Goal: Use online tool/utility: Utilize a website feature to perform a specific function

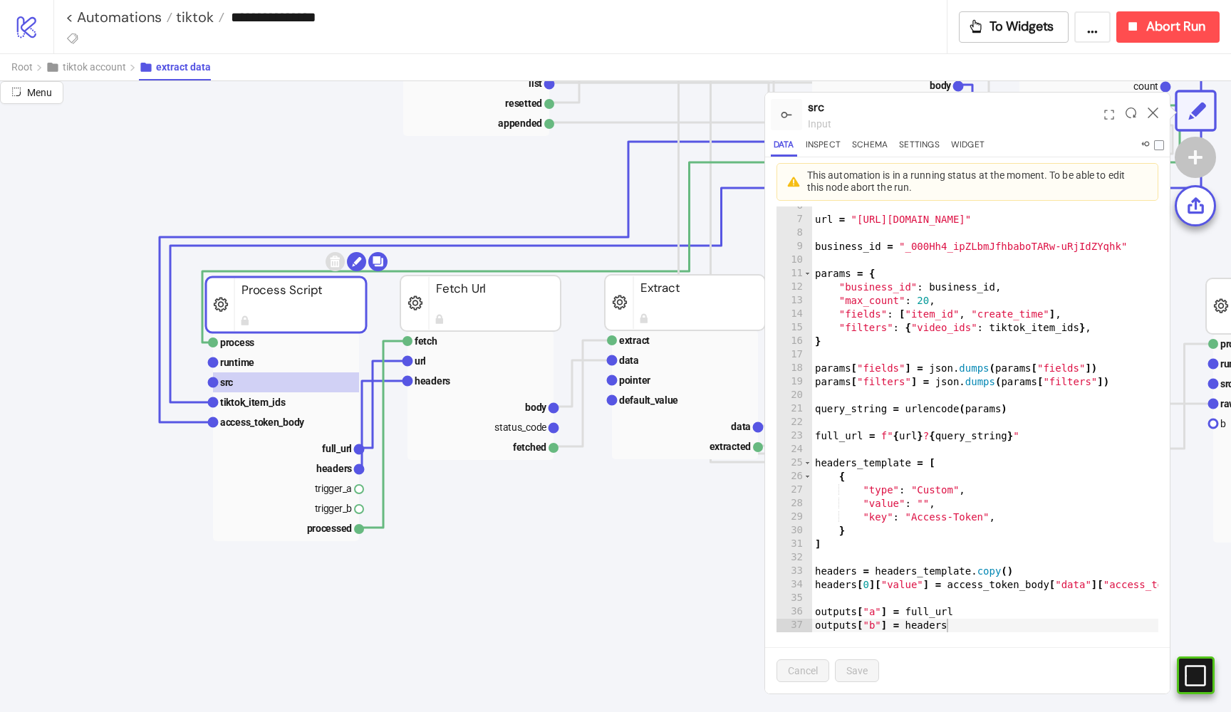
scroll to position [354, 48]
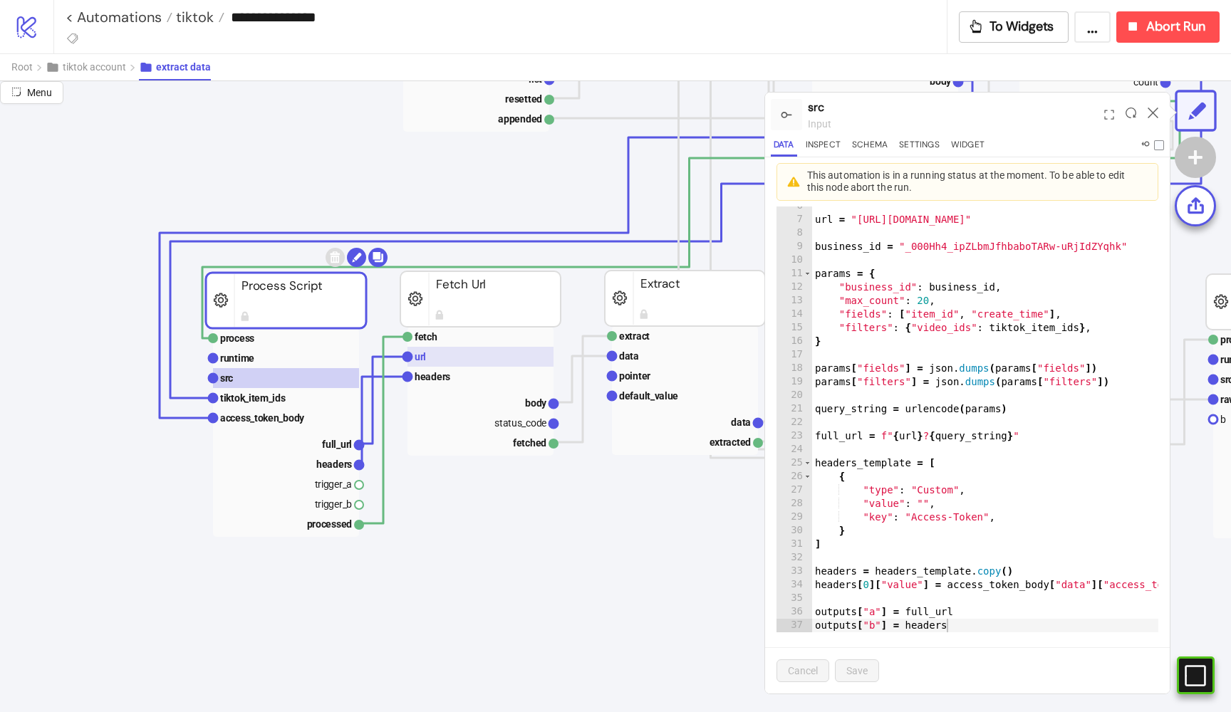
click at [460, 360] on rect at bounding box center [481, 357] width 146 height 20
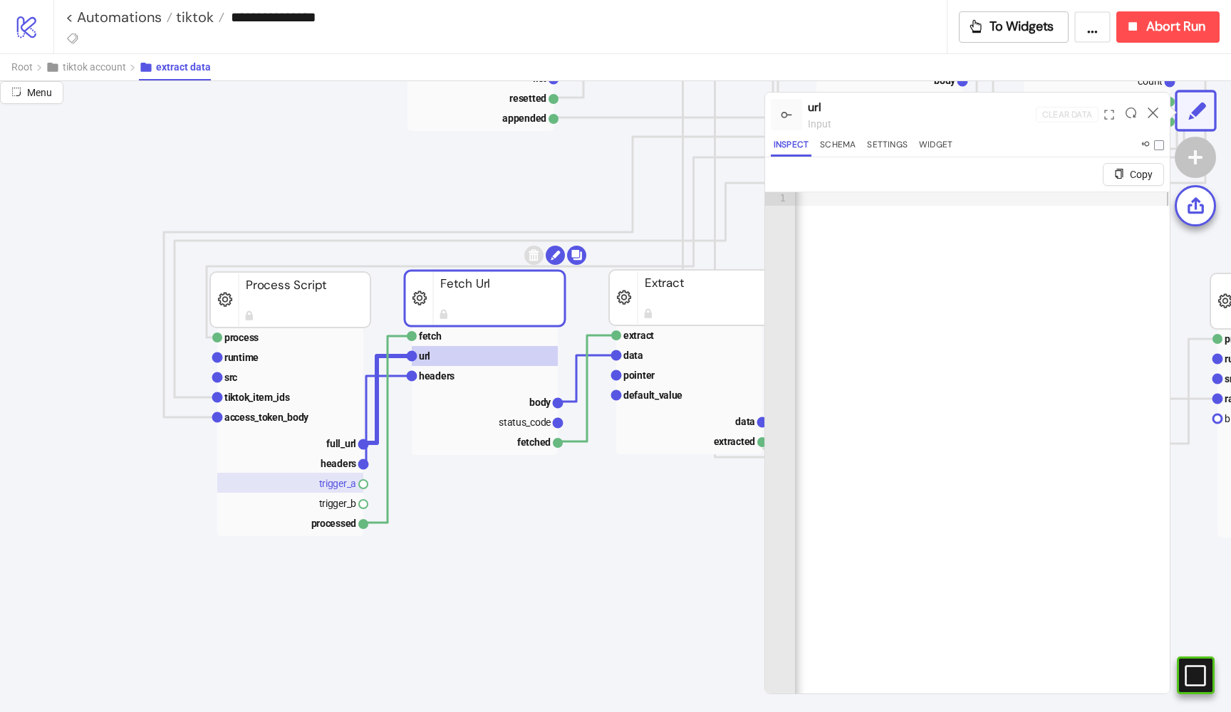
scroll to position [355, 33]
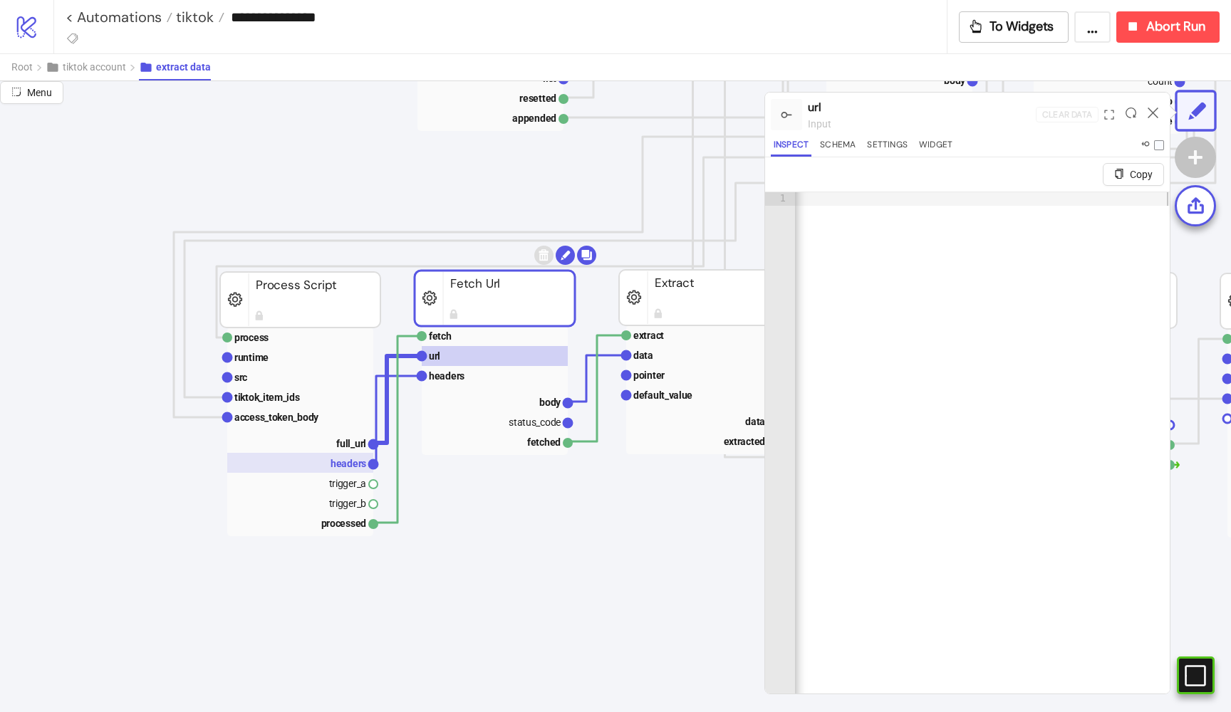
click at [351, 461] on text "headers" at bounding box center [349, 463] width 36 height 11
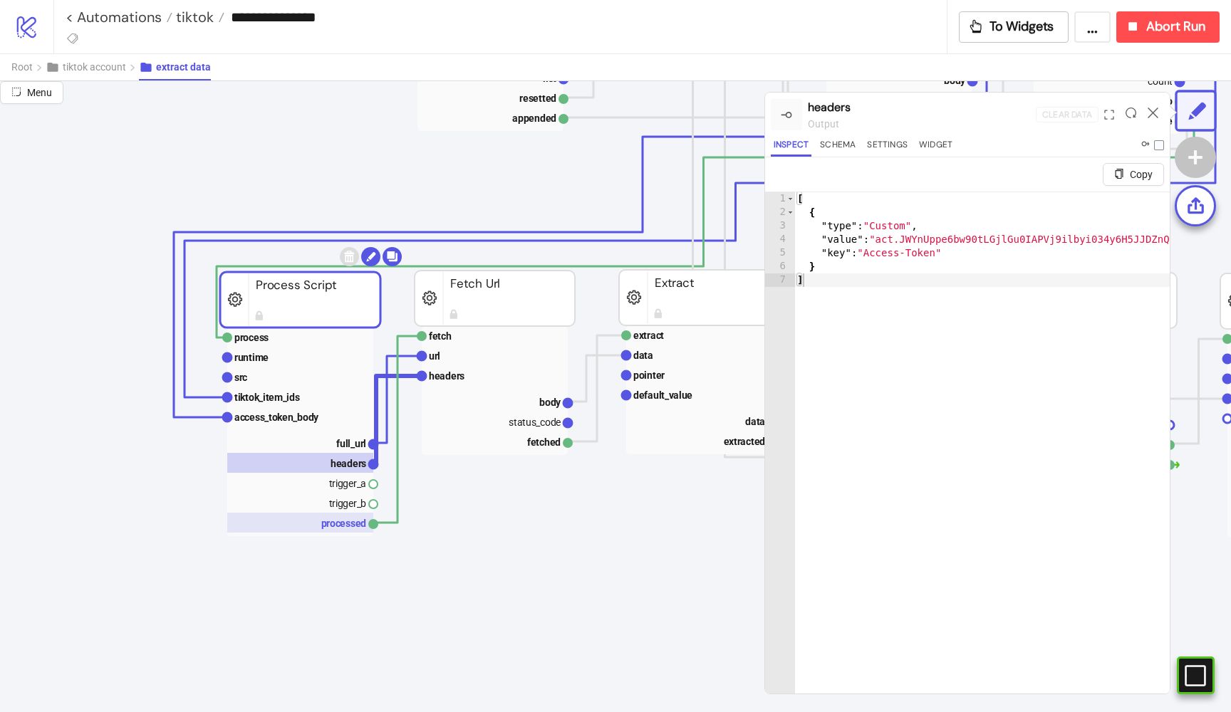
click at [350, 522] on rect at bounding box center [300, 523] width 146 height 20
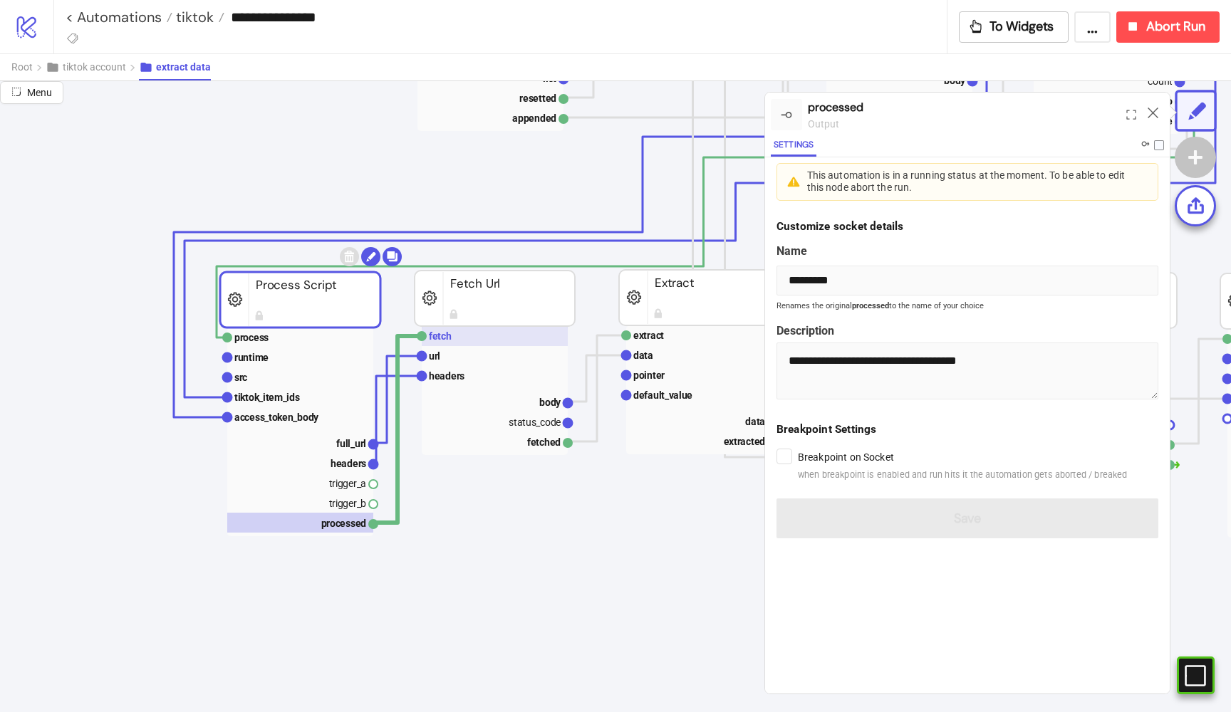
click at [447, 329] on rect at bounding box center [495, 336] width 146 height 20
type input "*****"
type textarea "**********"
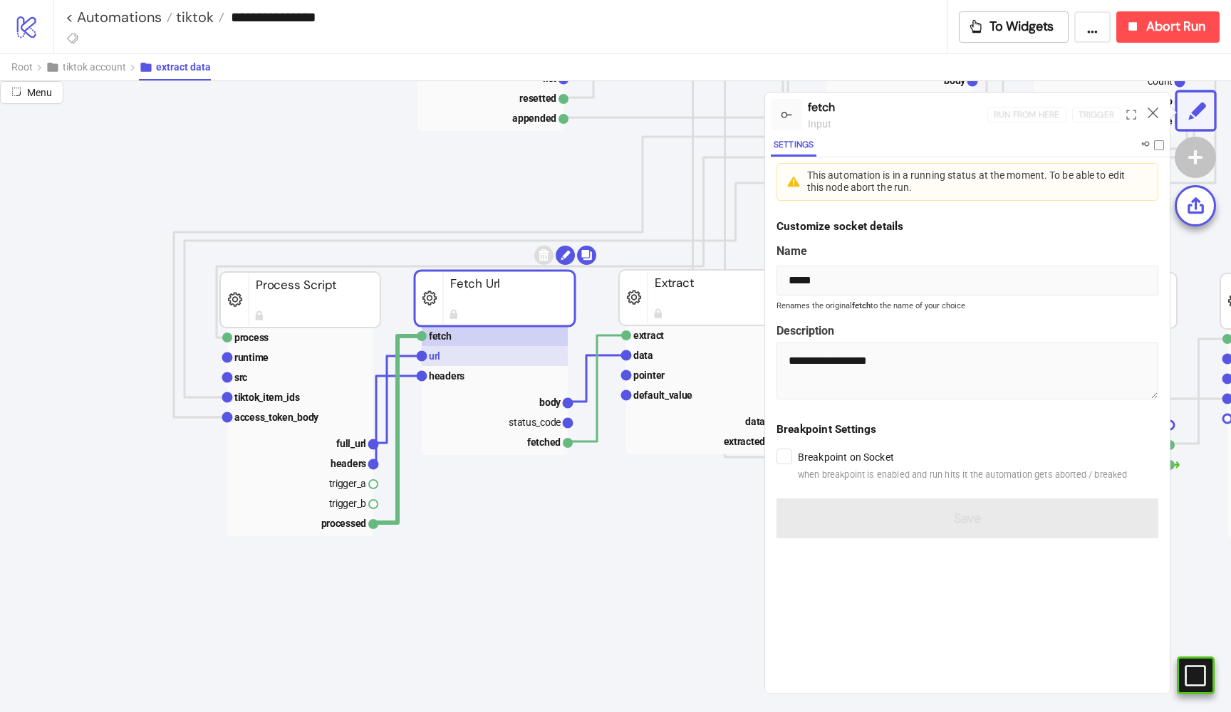
click at [444, 355] on rect at bounding box center [495, 356] width 146 height 20
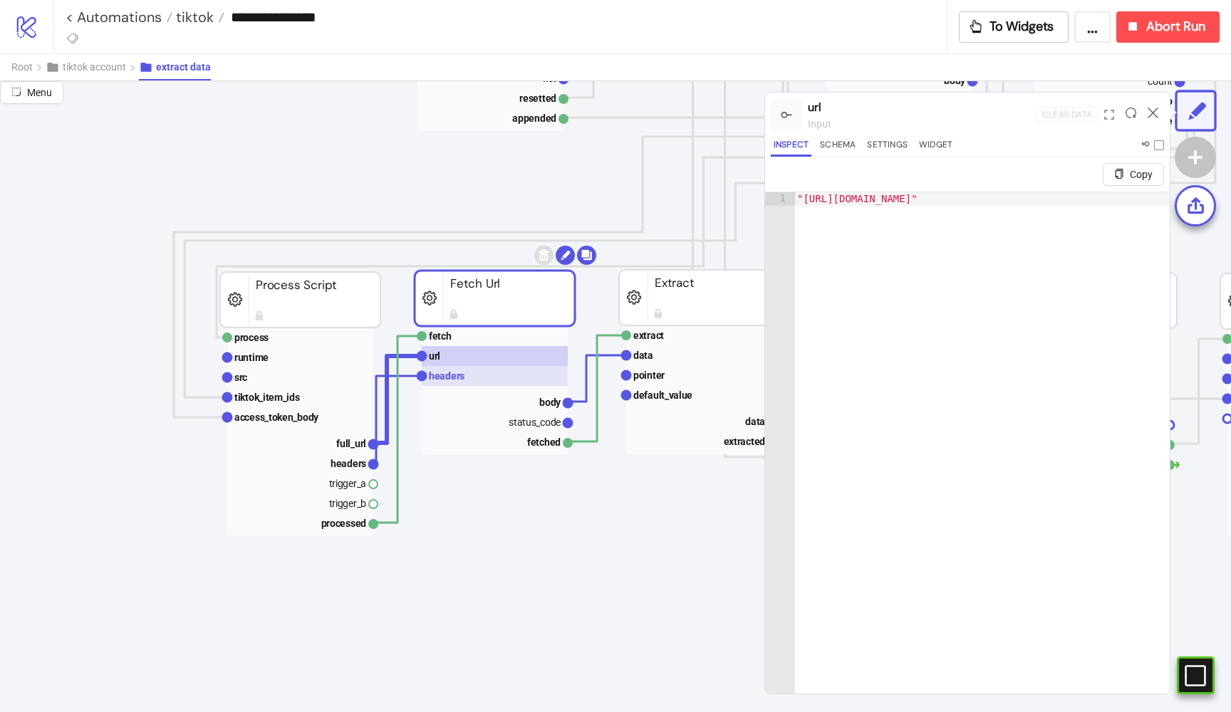
click at [442, 373] on text "headers" at bounding box center [447, 375] width 36 height 11
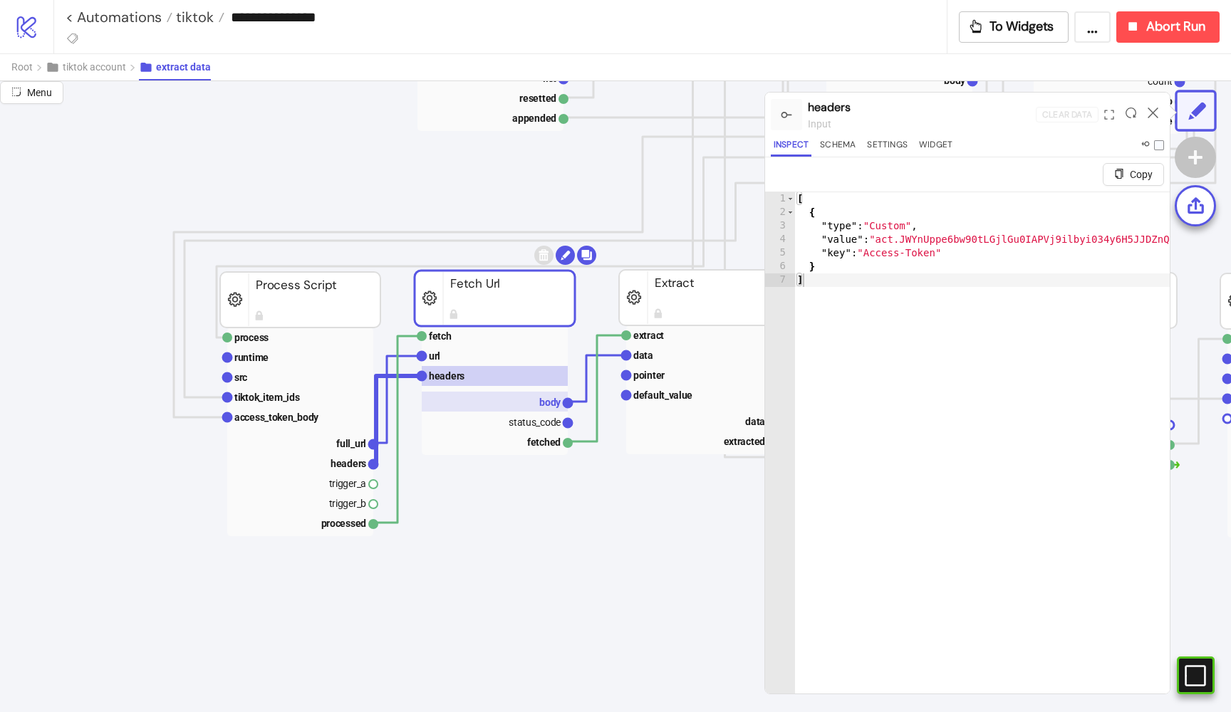
click at [517, 395] on rect at bounding box center [495, 402] width 146 height 20
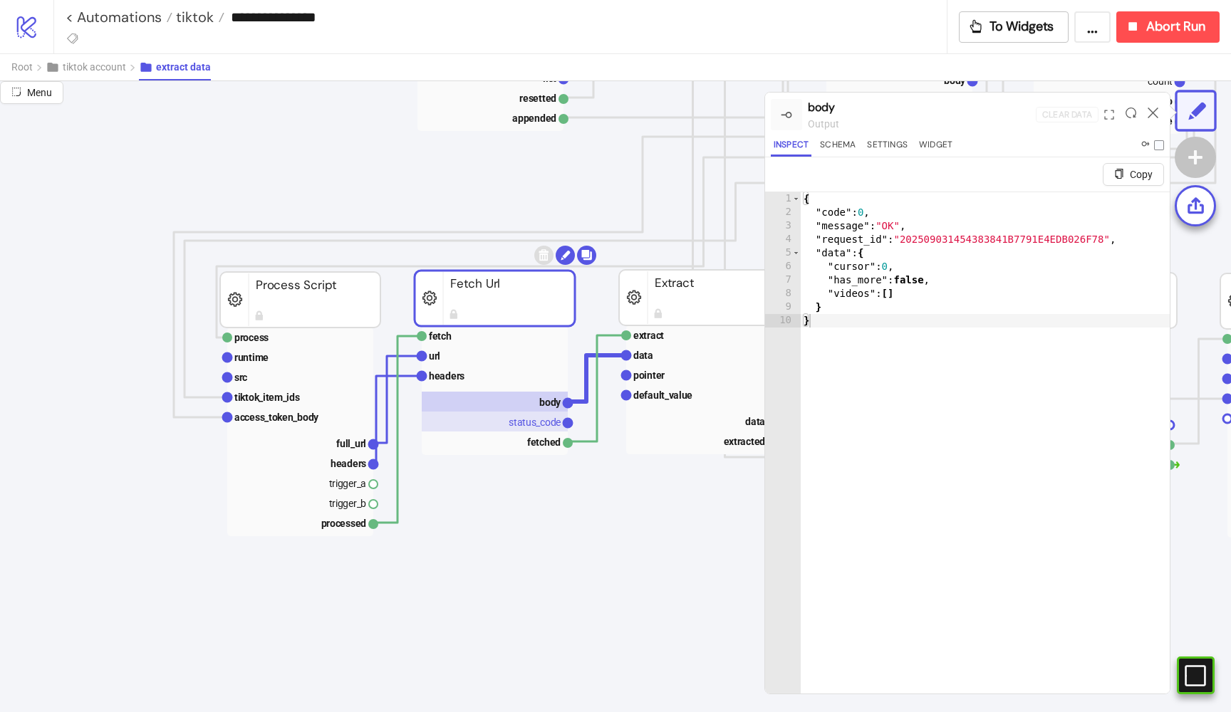
click at [527, 424] on text "status_code" at bounding box center [535, 422] width 52 height 11
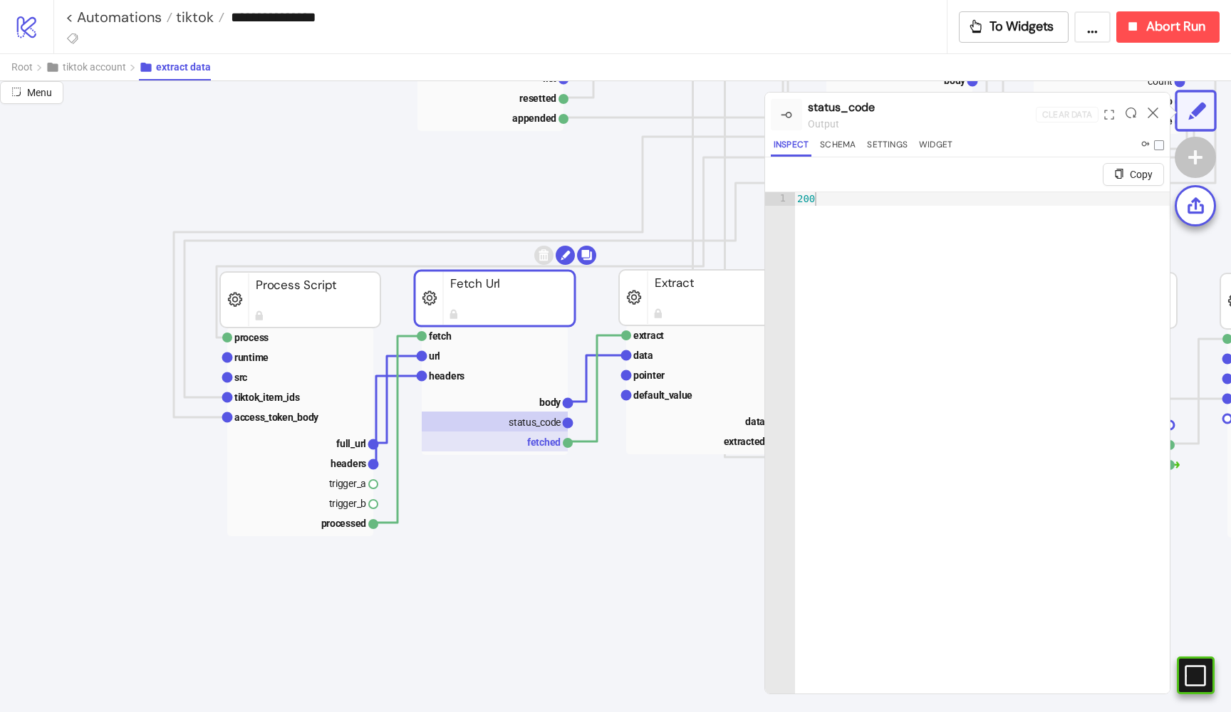
click at [531, 437] on rect at bounding box center [495, 442] width 146 height 20
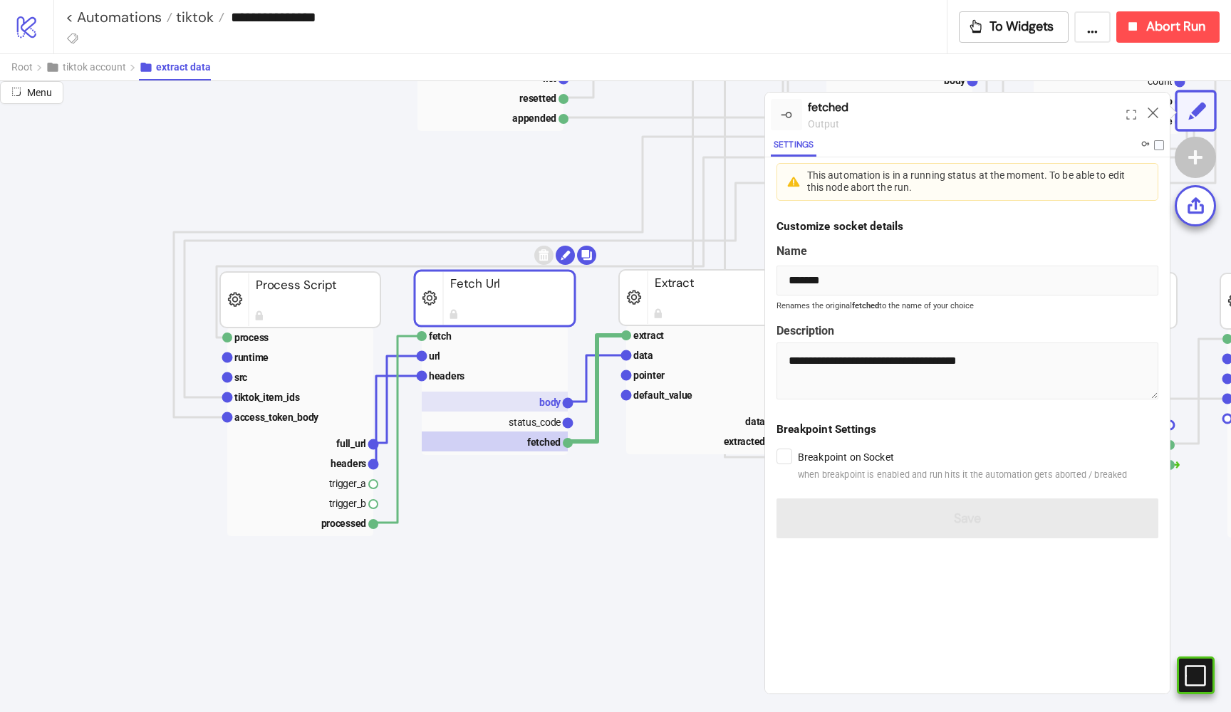
click at [530, 402] on rect at bounding box center [495, 402] width 146 height 20
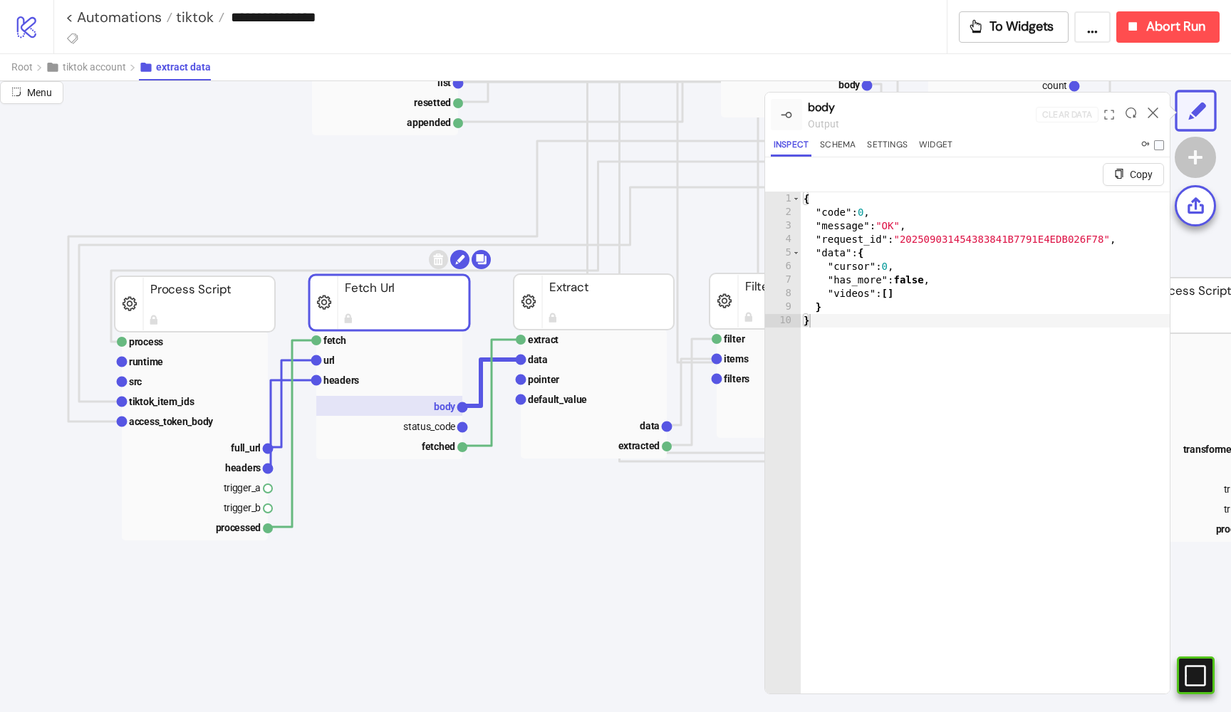
scroll to position [351, 149]
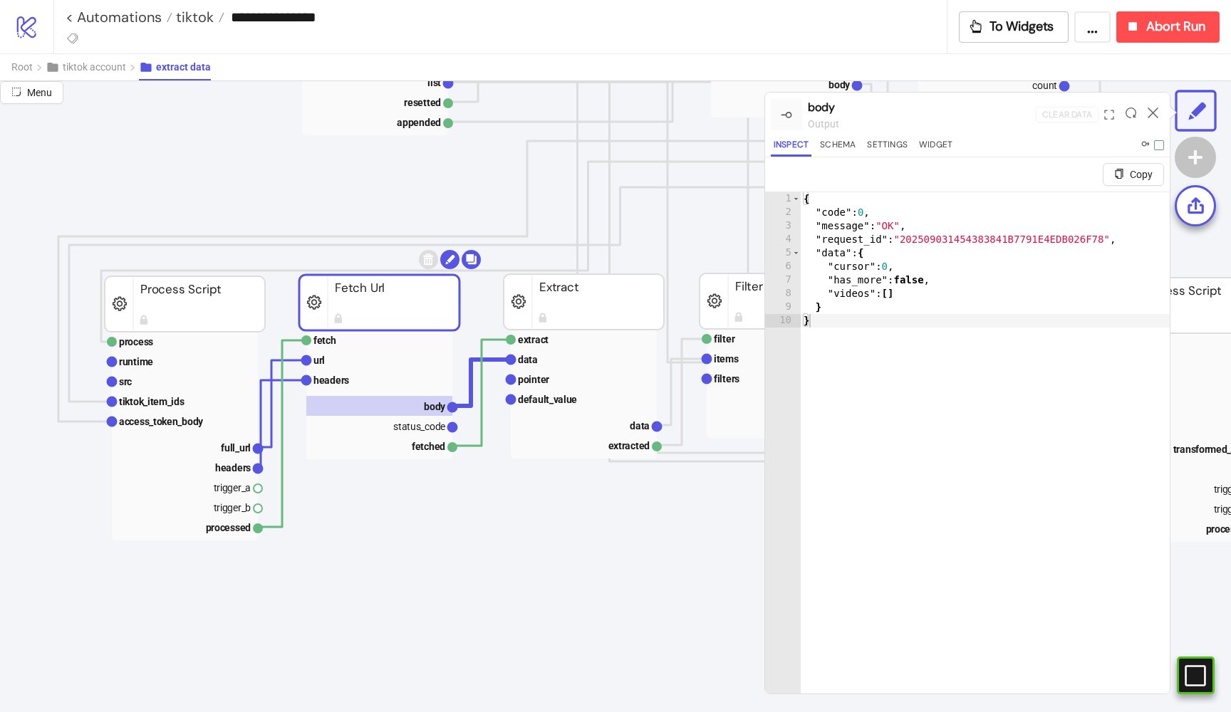
click at [1128, 119] on div at bounding box center [1131, 114] width 22 height 38
click at [1130, 113] on icon at bounding box center [1131, 113] width 11 height 11
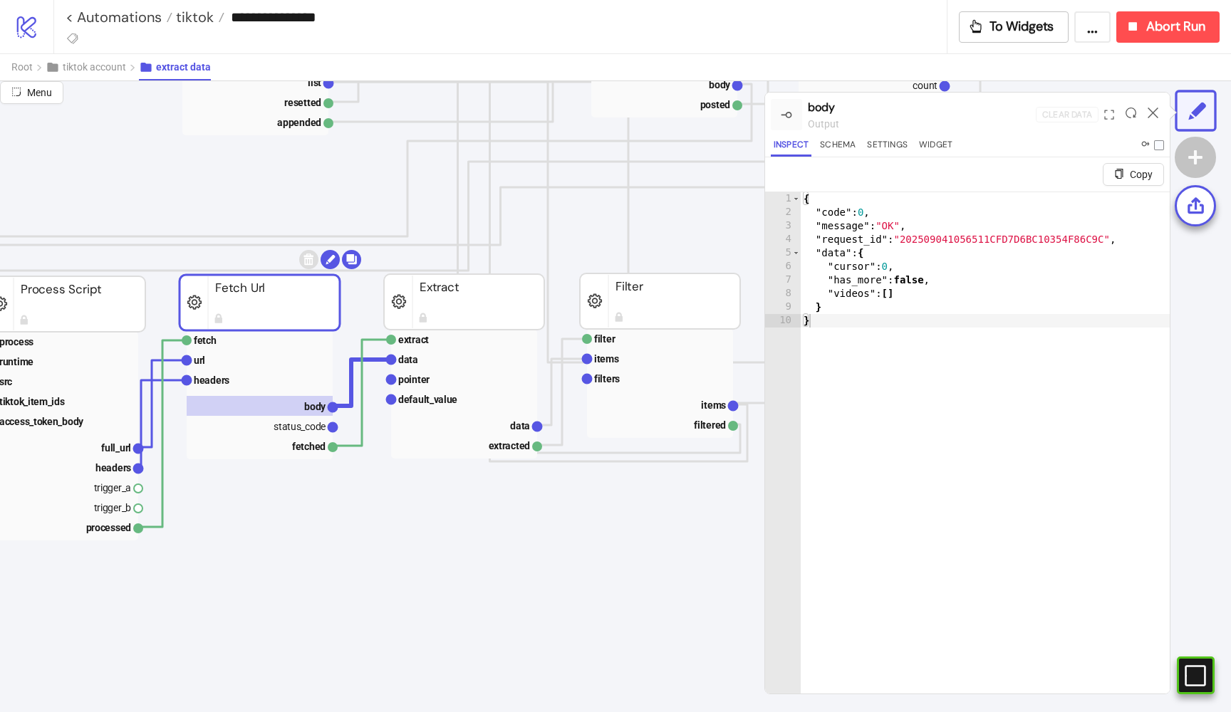
scroll to position [351, 275]
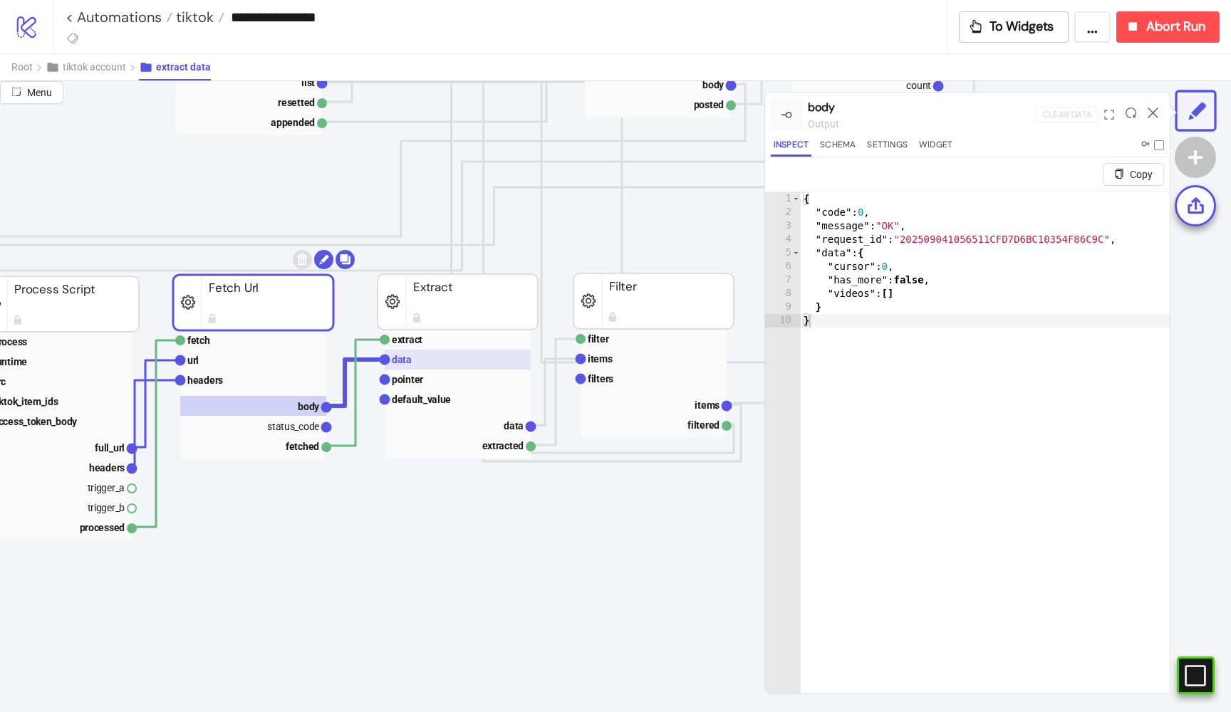
click at [467, 360] on rect at bounding box center [458, 360] width 146 height 20
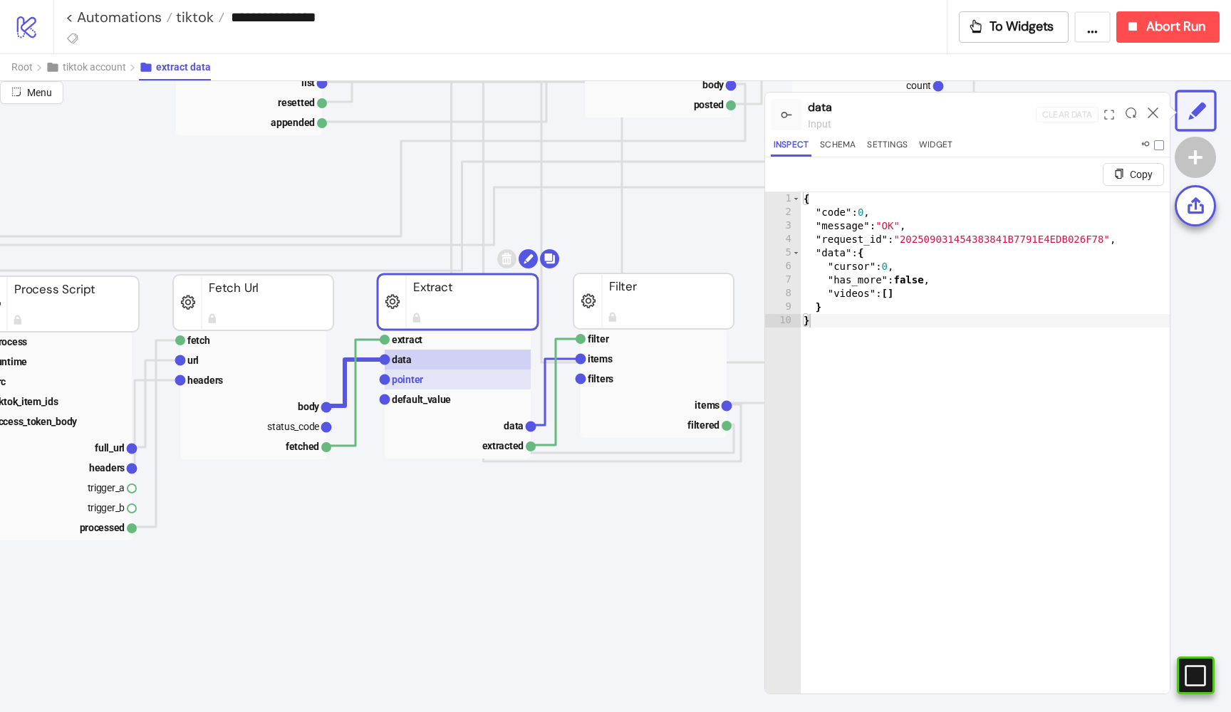
click at [462, 386] on rect at bounding box center [458, 380] width 146 height 20
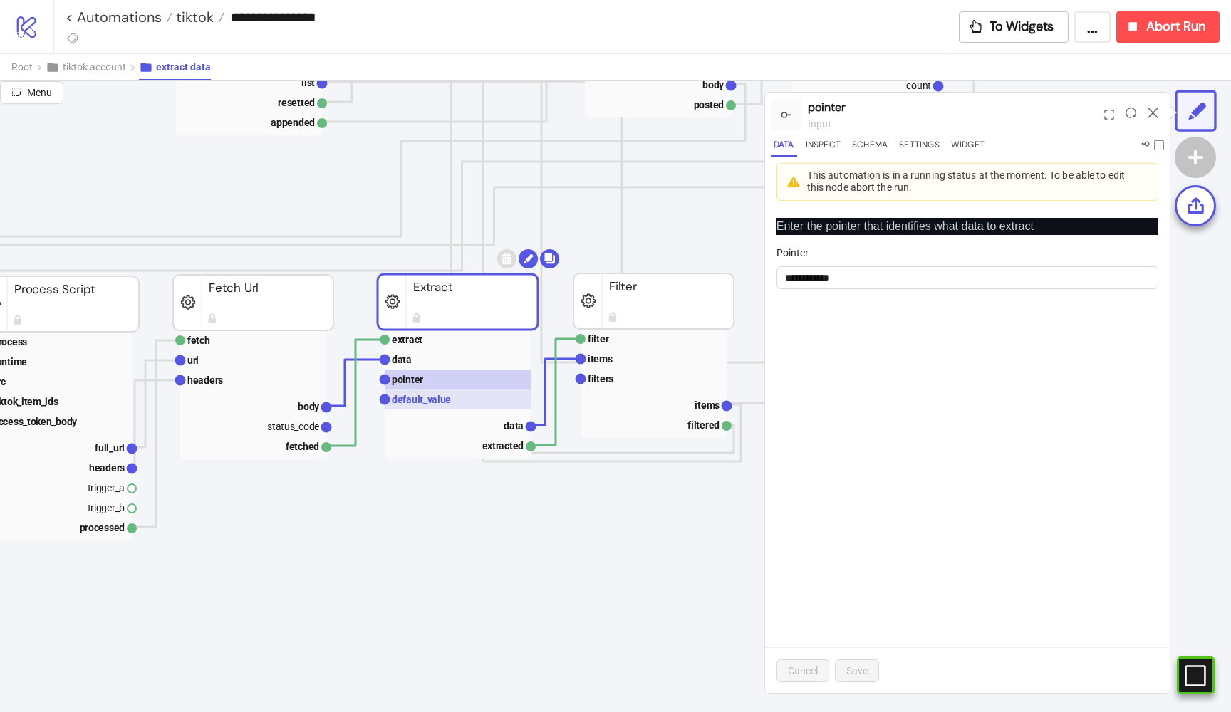
click at [460, 395] on rect at bounding box center [458, 400] width 146 height 20
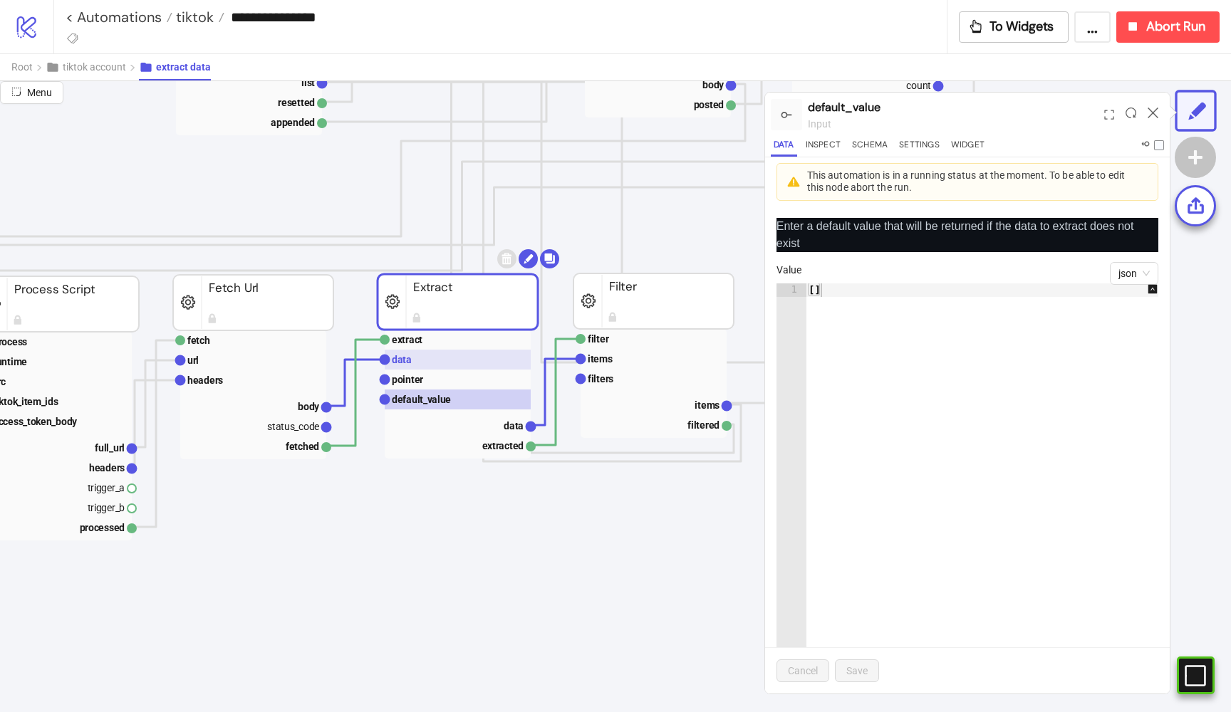
click at [451, 350] on rect at bounding box center [458, 360] width 146 height 20
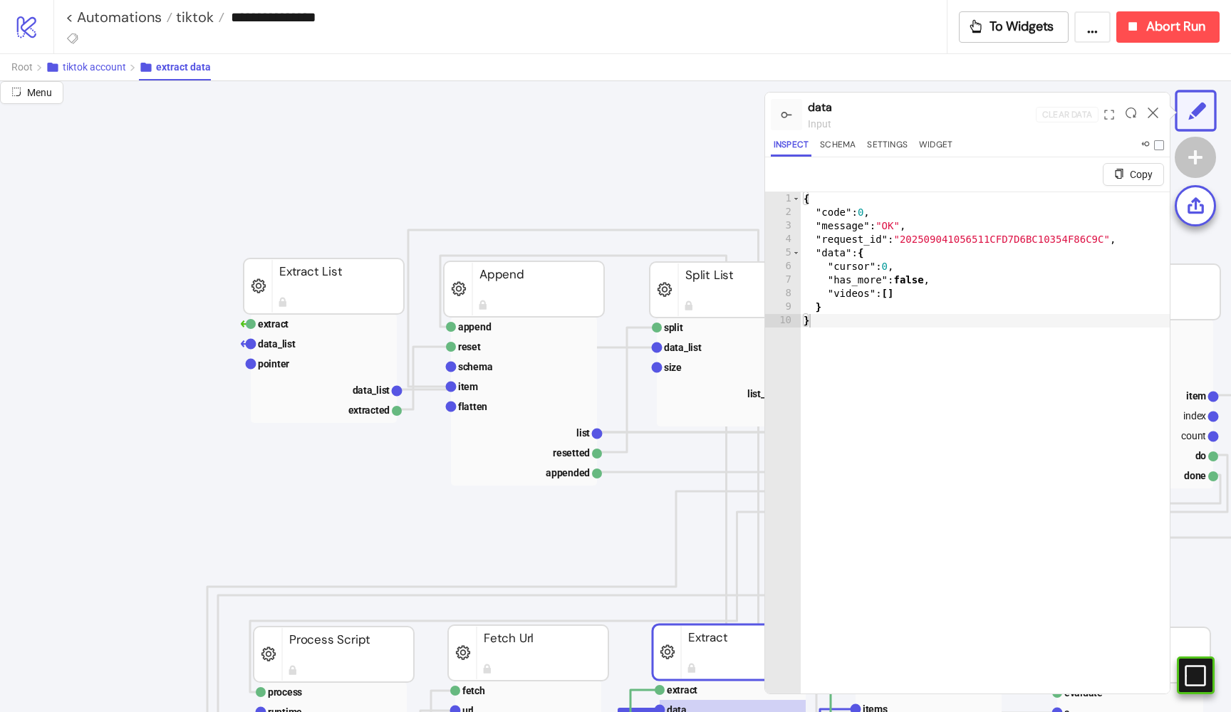
scroll to position [0, 0]
click at [83, 66] on span "tiktok account" at bounding box center [94, 66] width 63 height 11
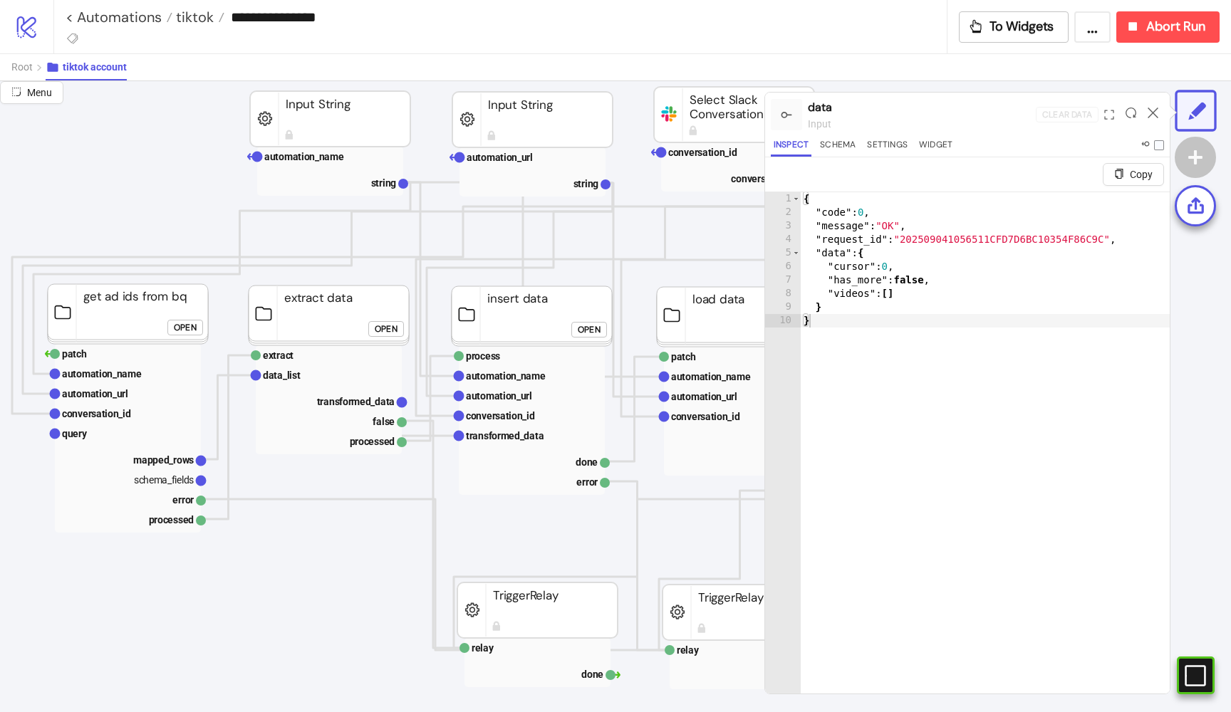
scroll to position [206, 344]
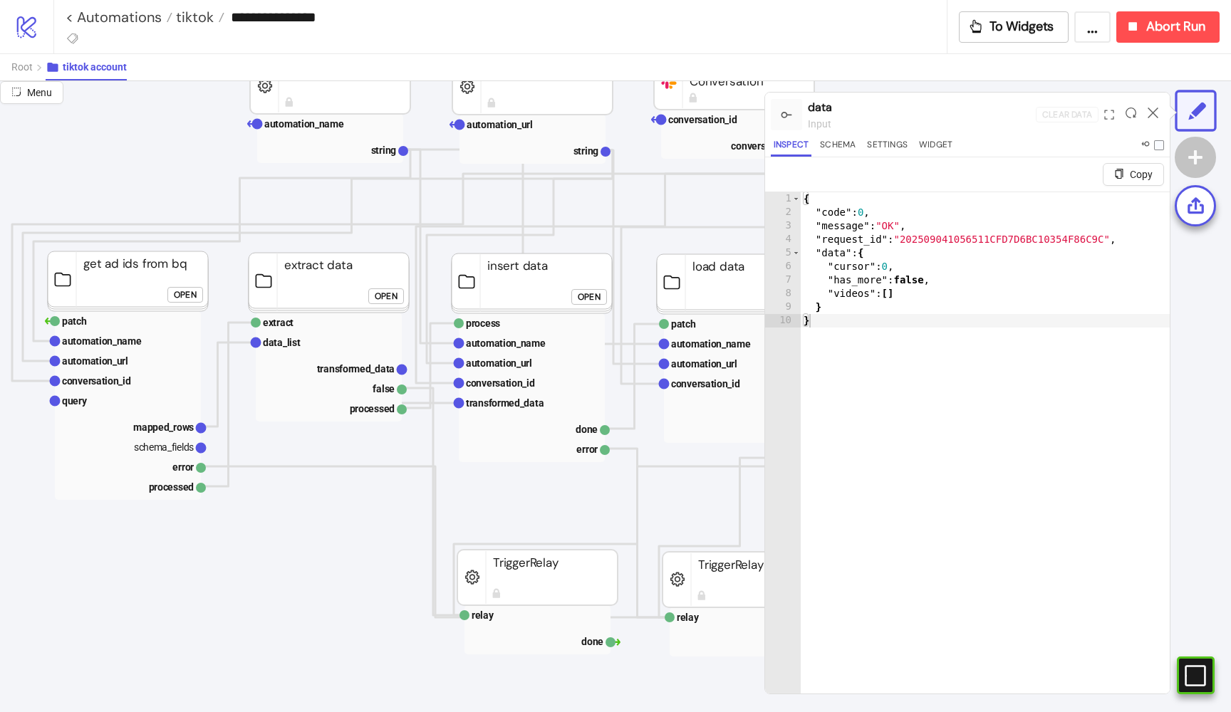
click at [385, 293] on div "Open" at bounding box center [386, 296] width 23 height 16
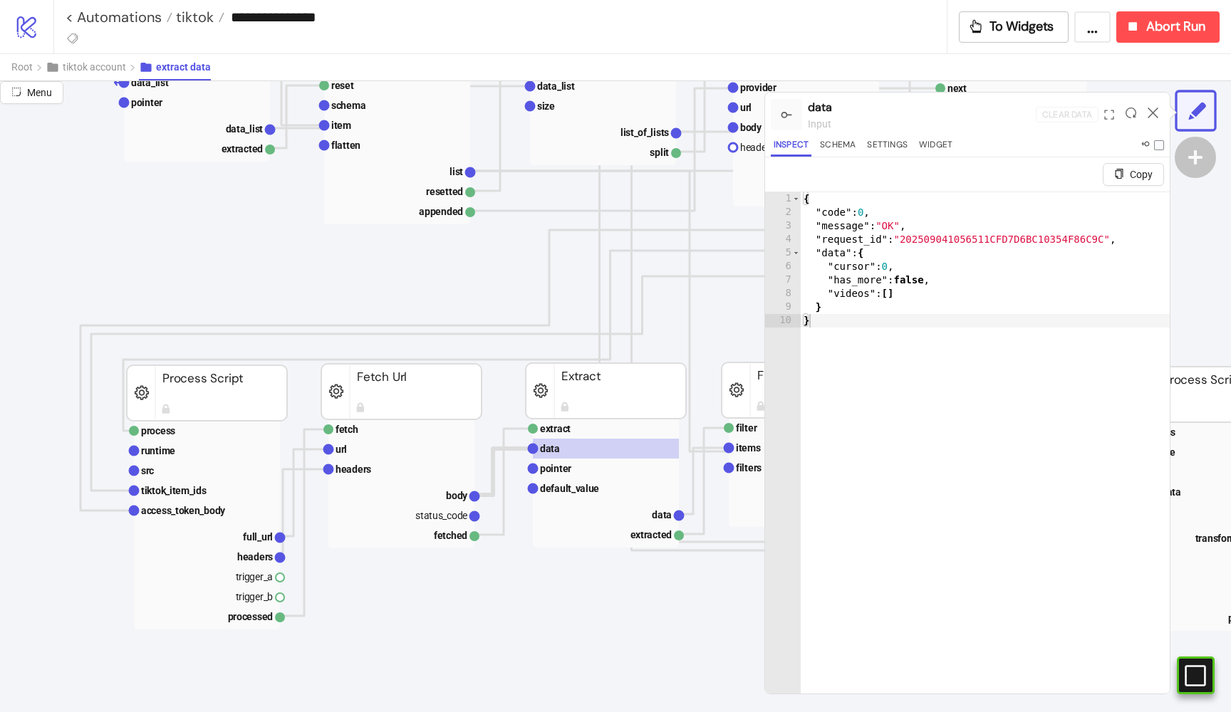
scroll to position [261, 111]
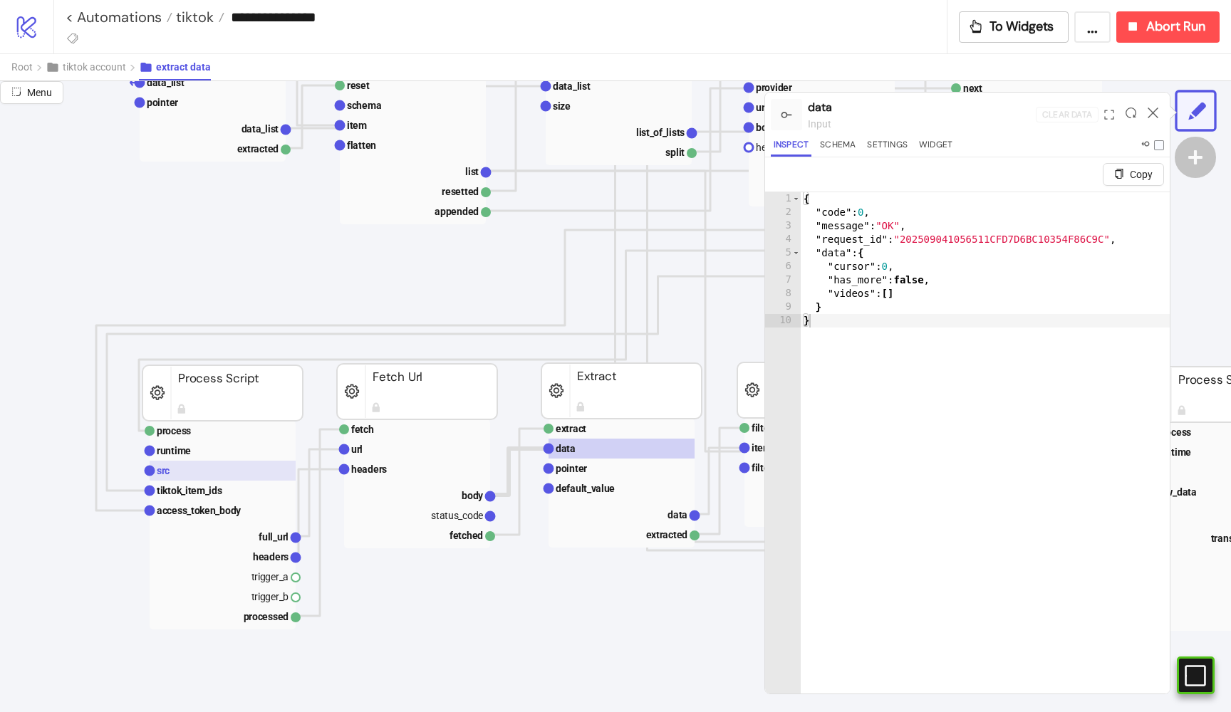
click at [165, 478] on rect at bounding box center [223, 471] width 146 height 20
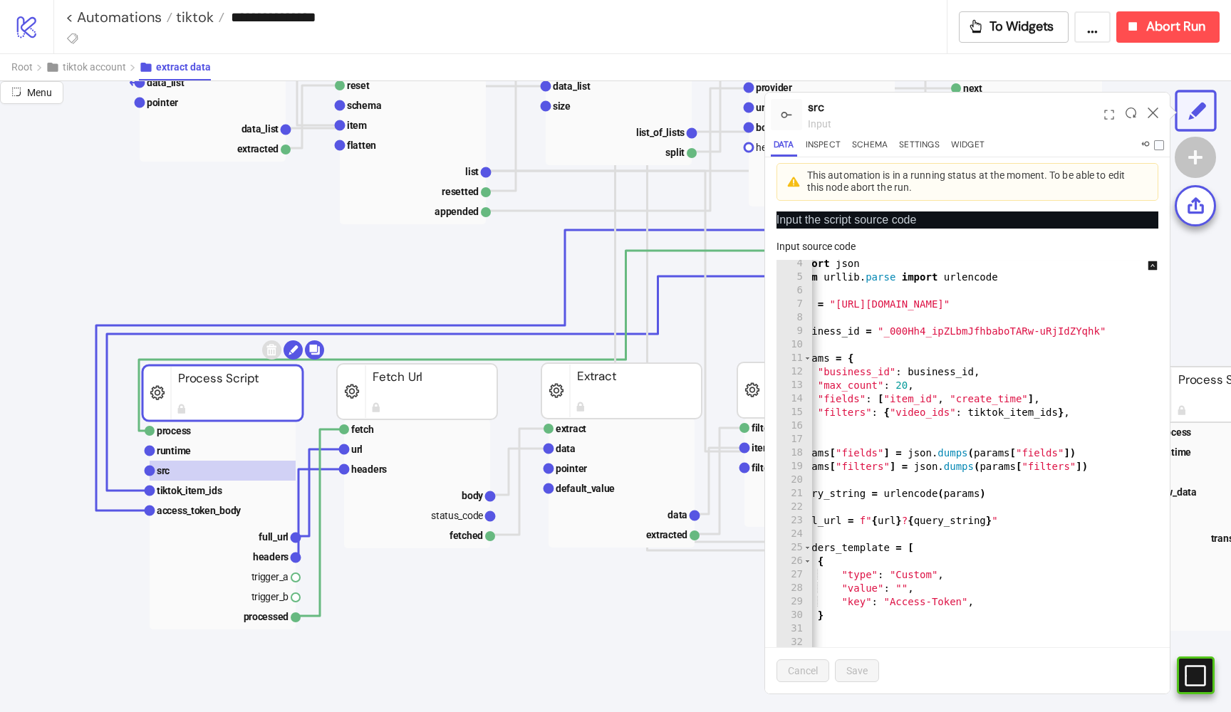
scroll to position [0, 31]
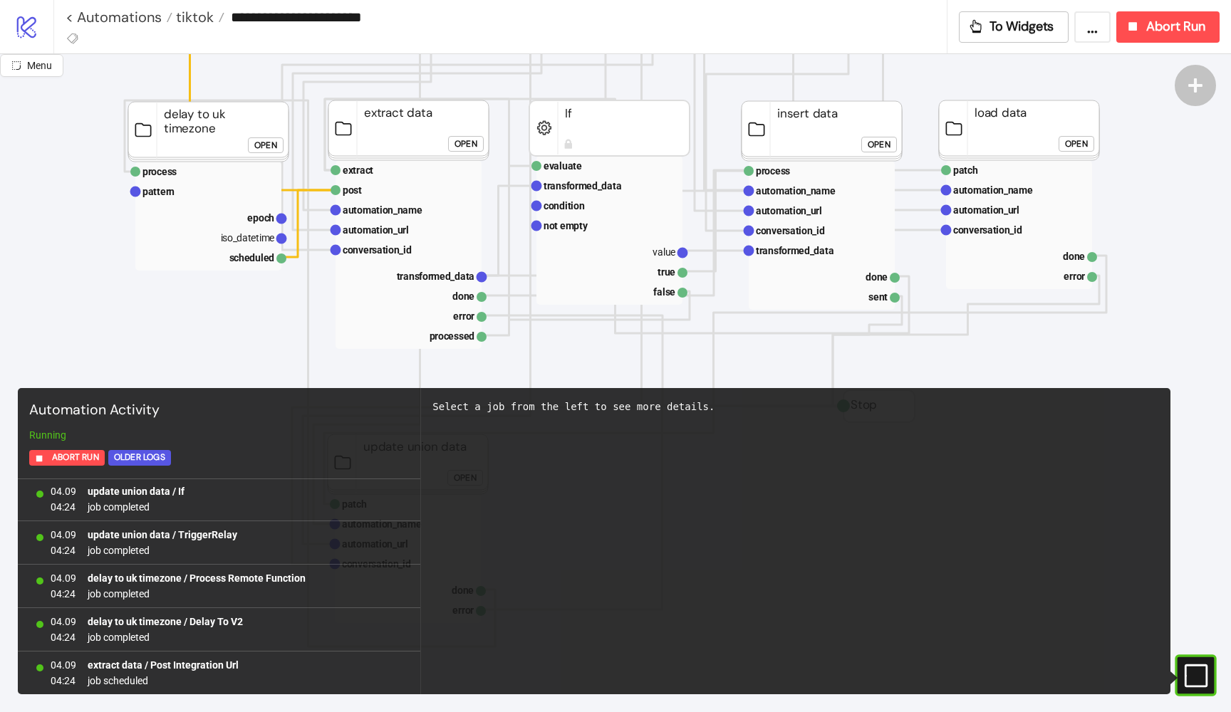
scroll to position [382, 147]
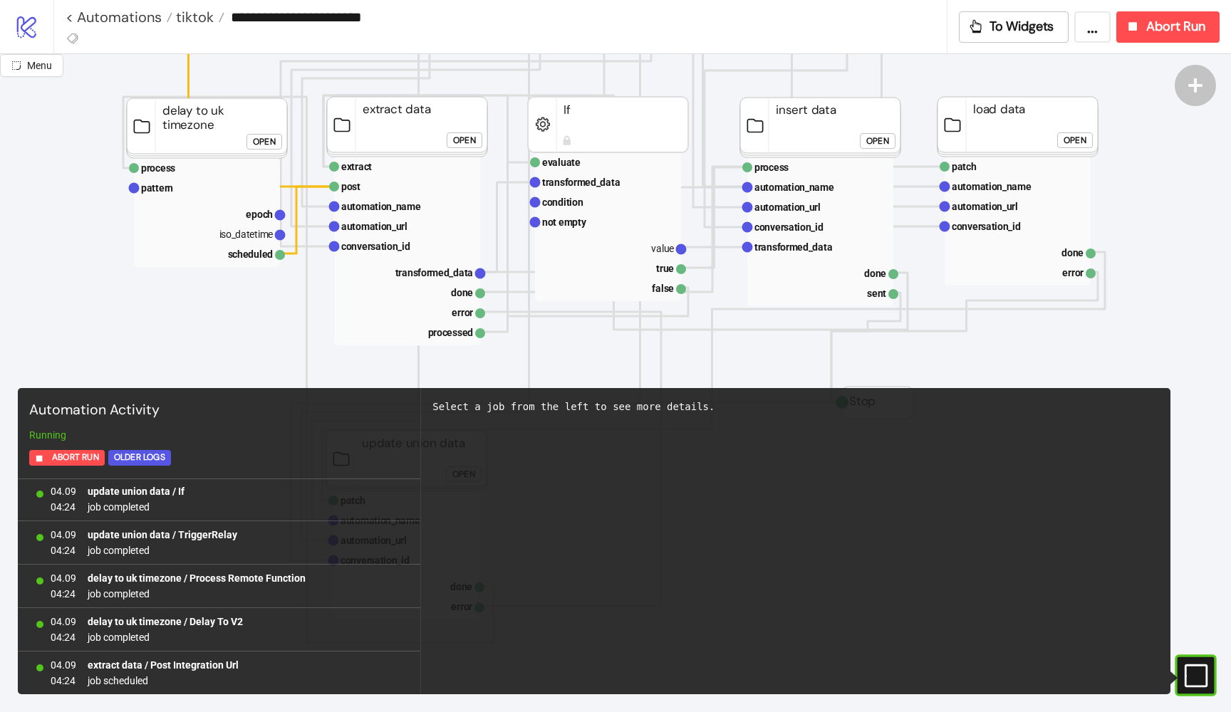
click at [466, 135] on div "Open" at bounding box center [464, 141] width 23 height 16
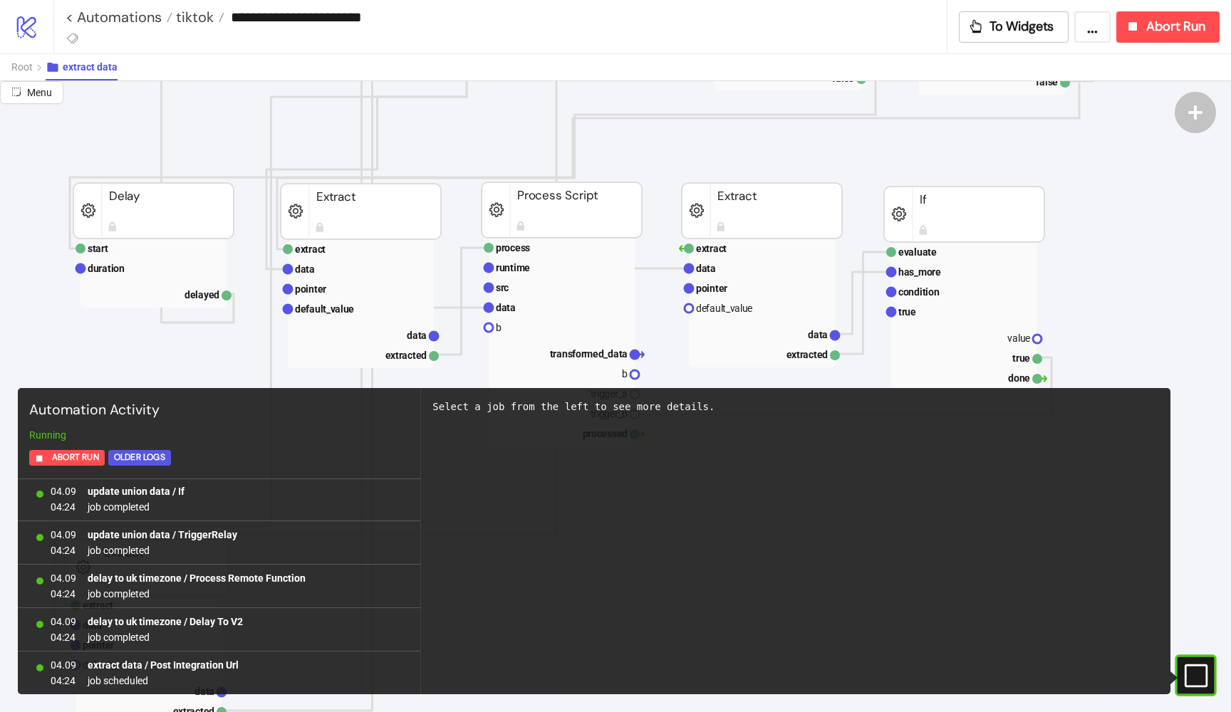
scroll to position [717, 13]
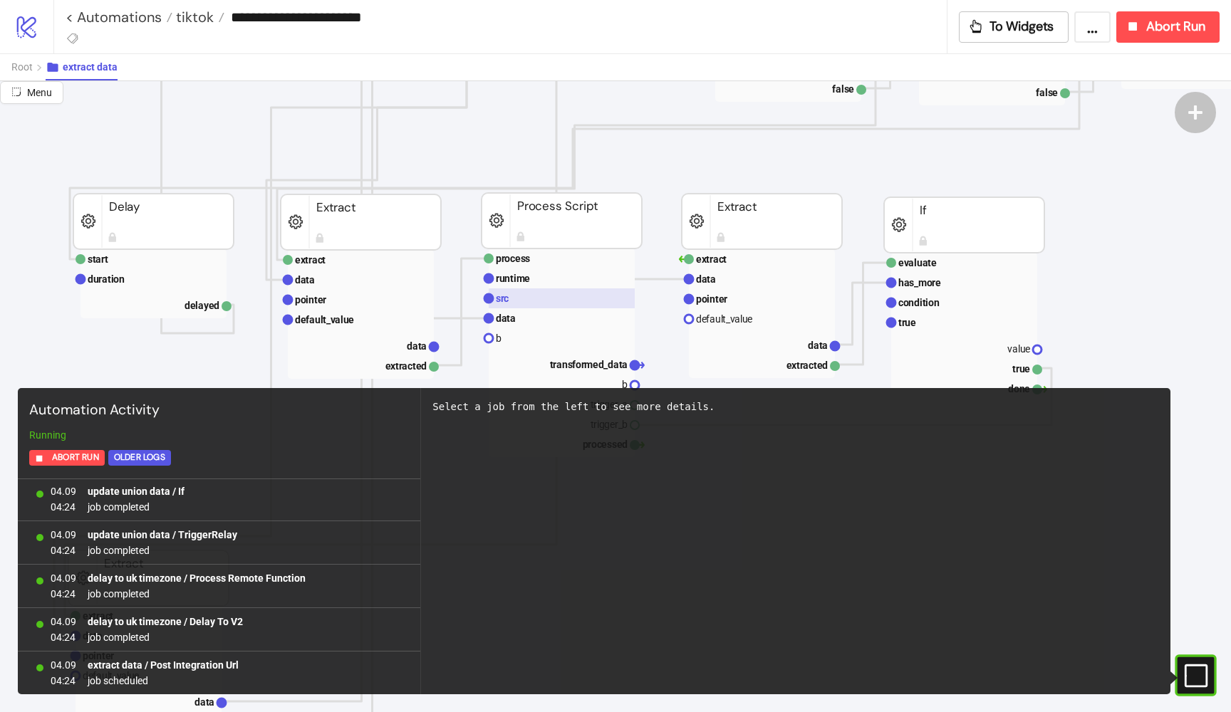
click at [525, 306] on rect at bounding box center [562, 299] width 146 height 20
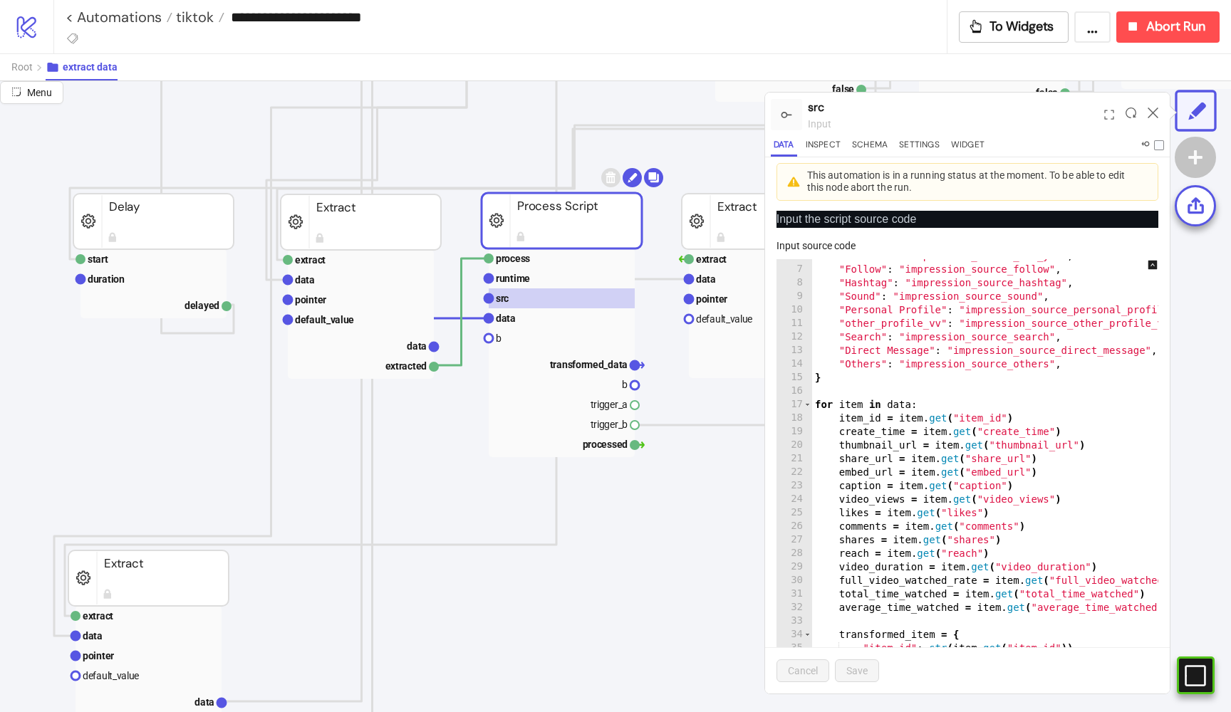
scroll to position [0, 0]
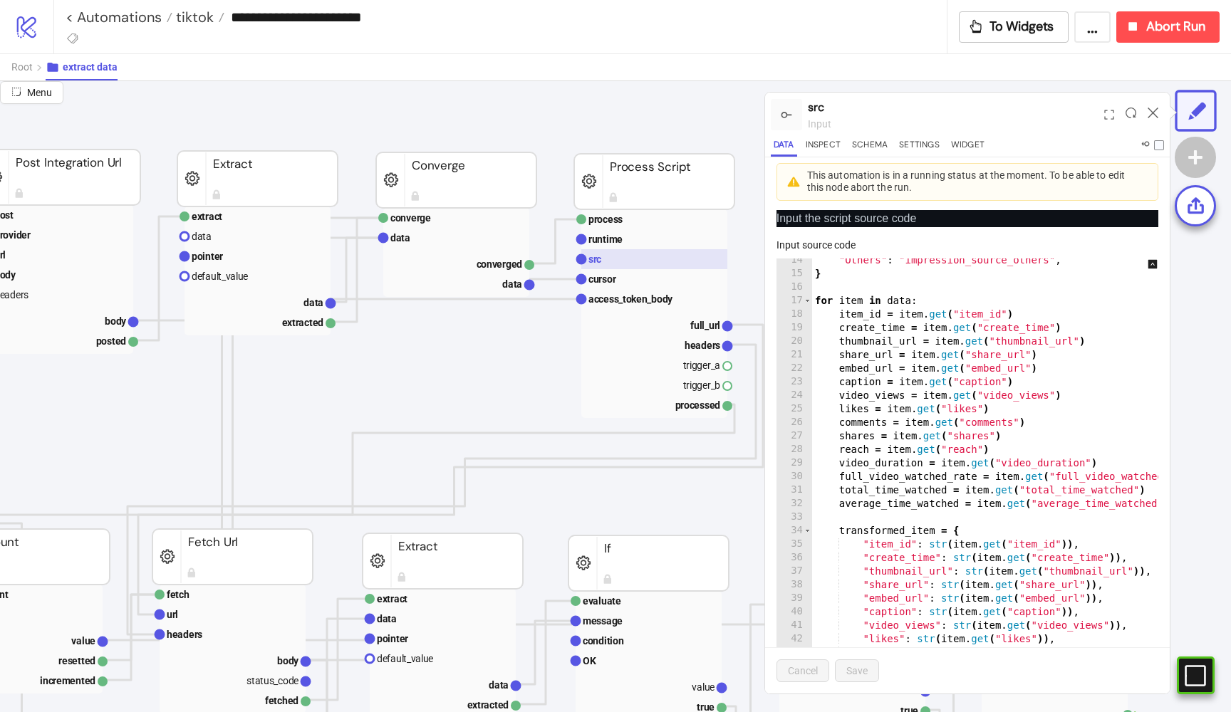
click at [611, 256] on rect at bounding box center [654, 259] width 146 height 20
